Goal: Browse casually

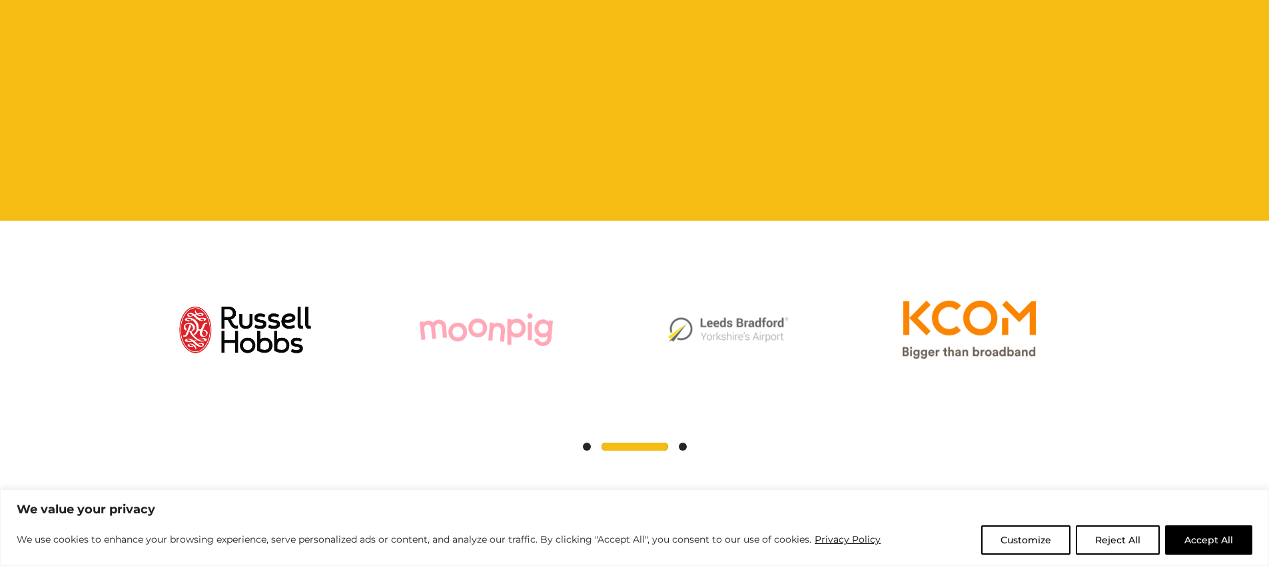
scroll to position [1101, 0]
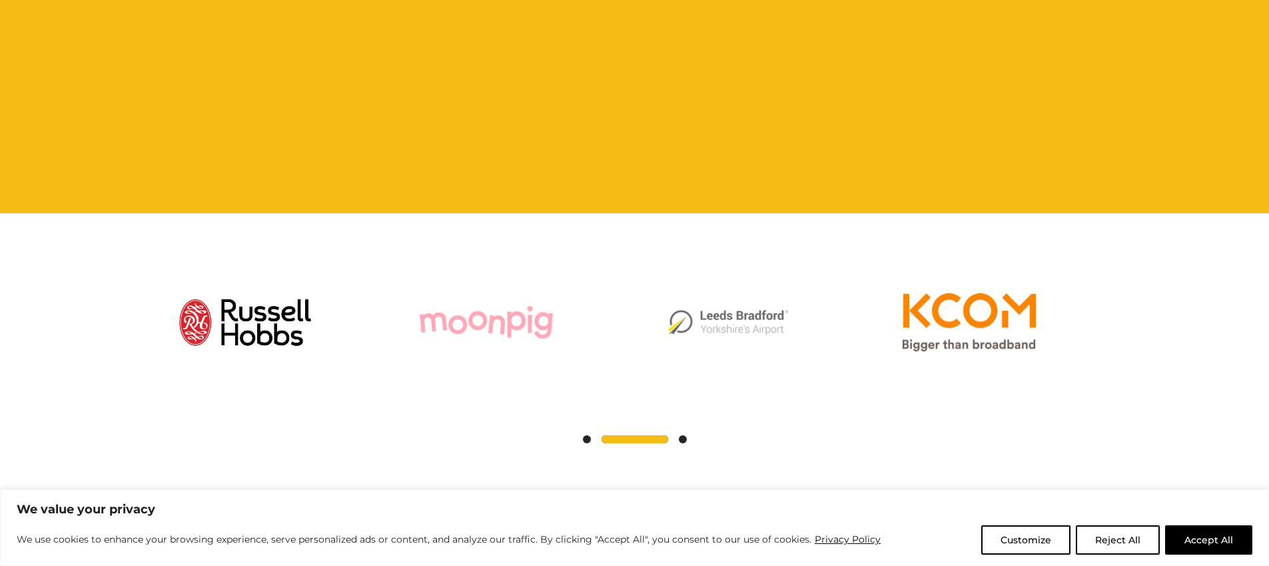
click at [262, 297] on img at bounding box center [245, 322] width 133 height 133
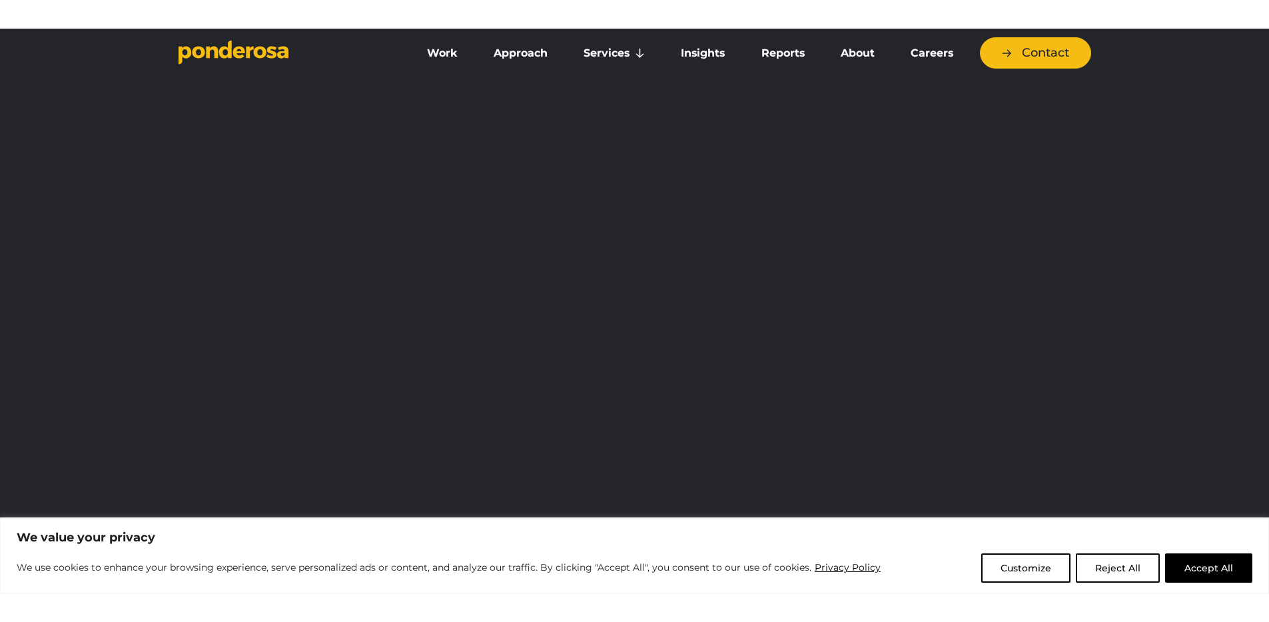
scroll to position [0, 0]
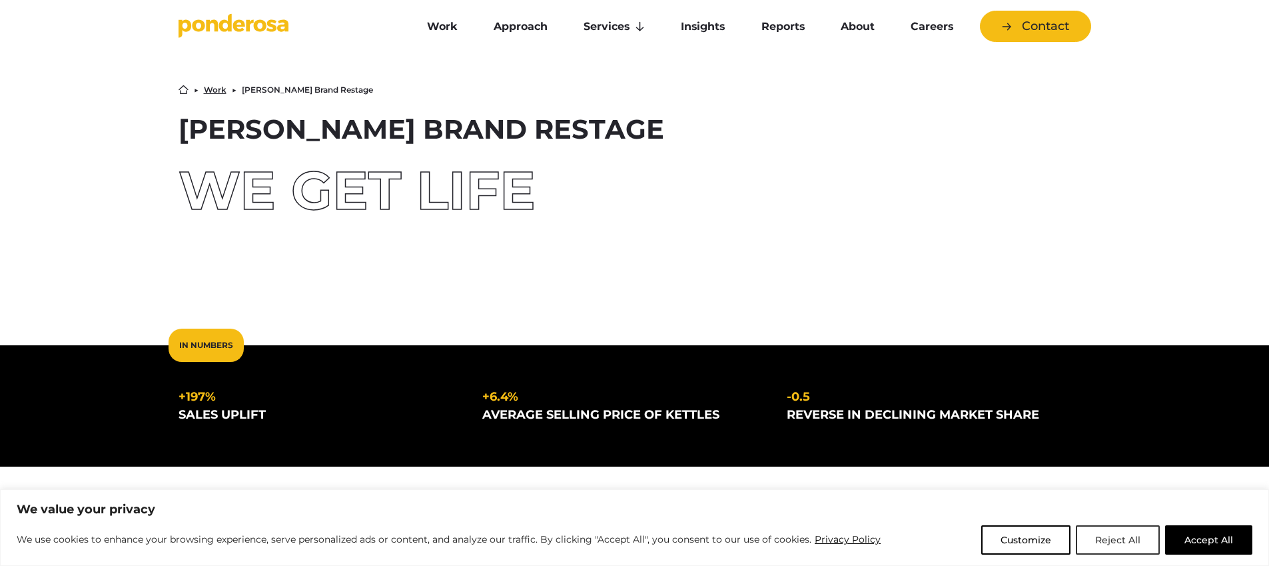
click at [1117, 543] on button "Reject All" at bounding box center [1118, 539] width 84 height 29
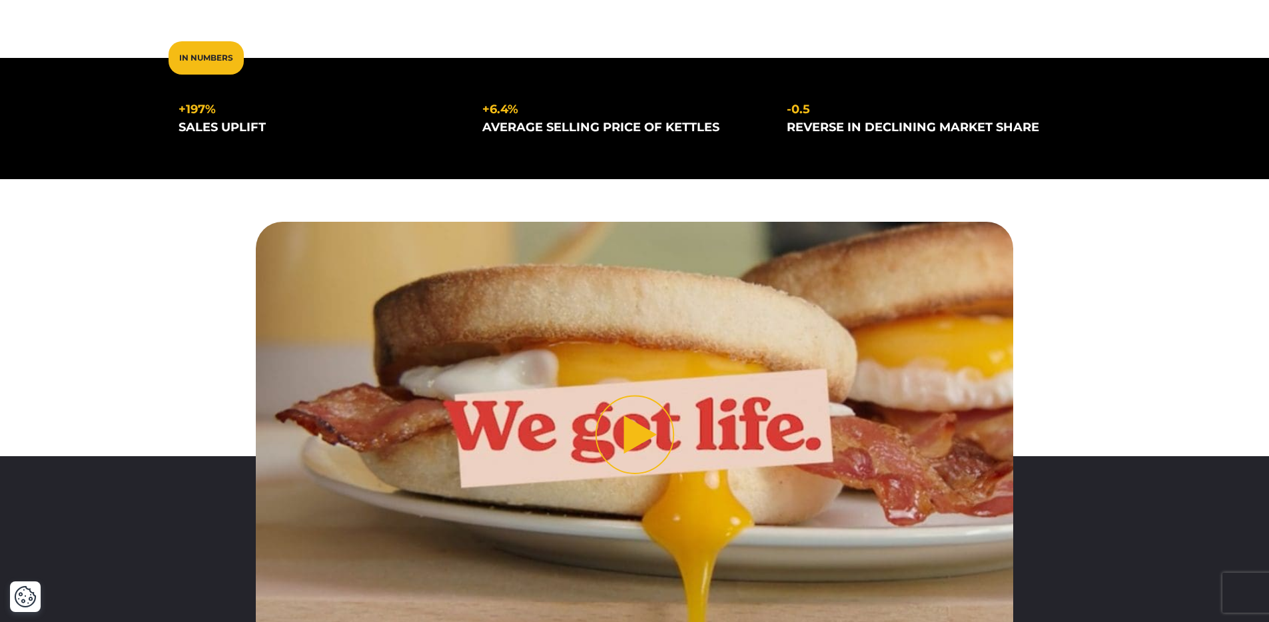
scroll to position [538, 0]
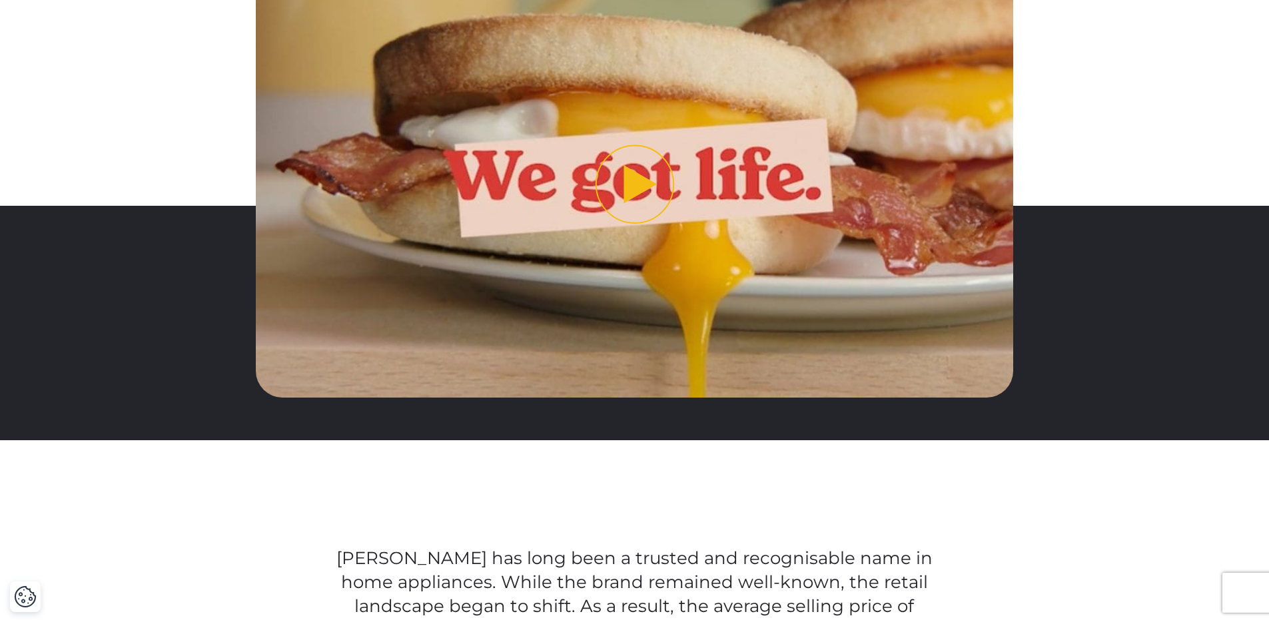
click at [634, 194] on button "Play video" at bounding box center [635, 184] width 758 height 426
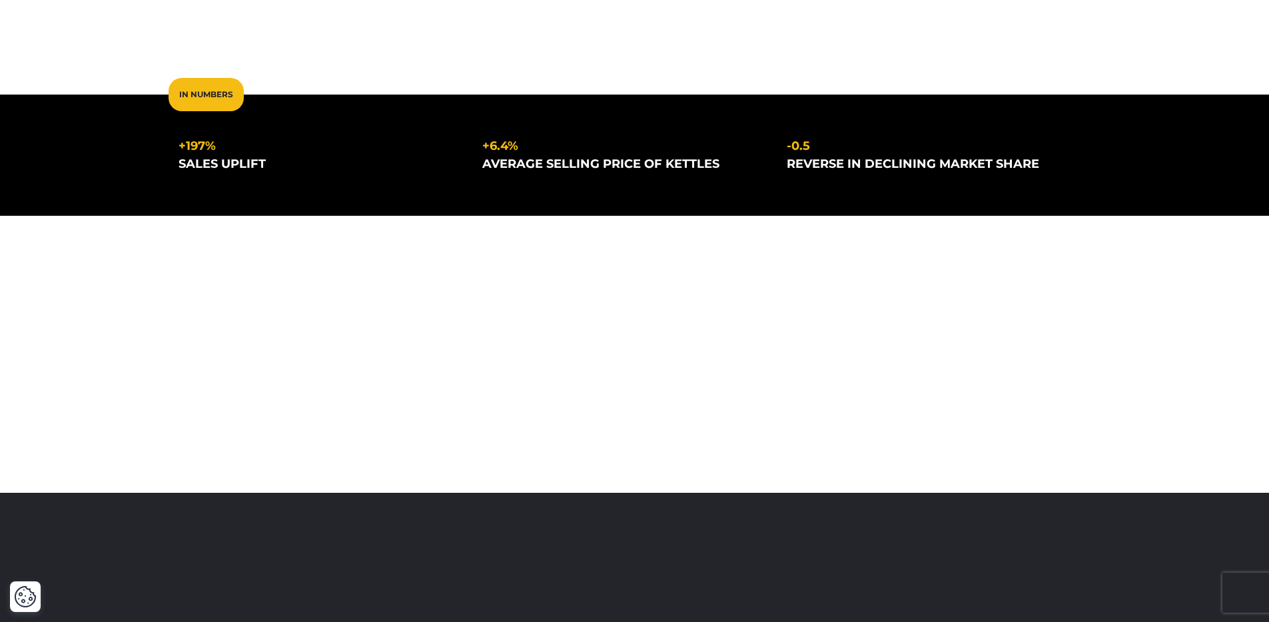
scroll to position [263, 0]
